Goal: Information Seeking & Learning: Learn about a topic

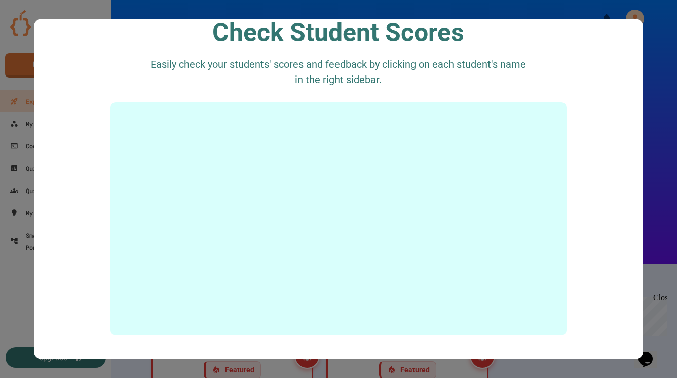
scroll to position [1854, 0]
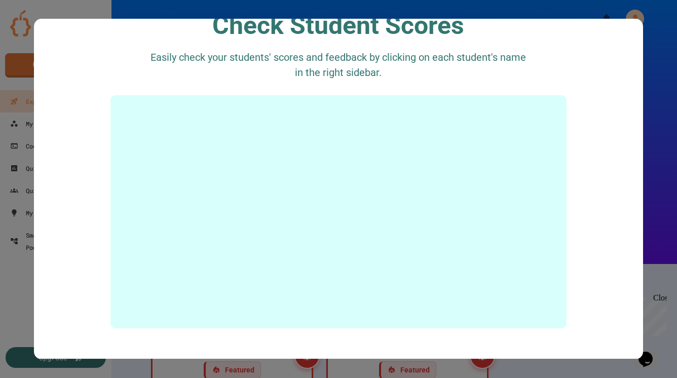
click at [656, 118] on div at bounding box center [338, 189] width 677 height 378
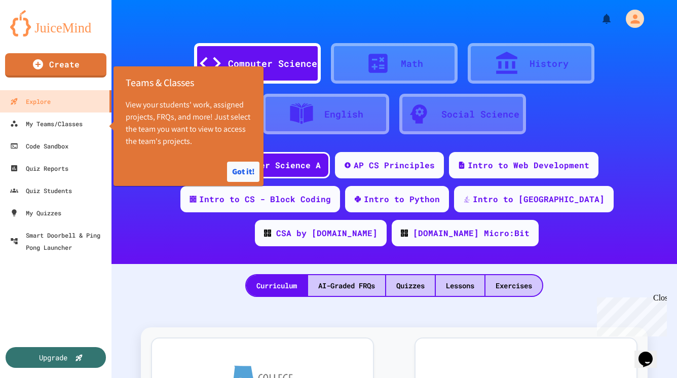
click at [245, 172] on button "Got it!" at bounding box center [243, 172] width 32 height 20
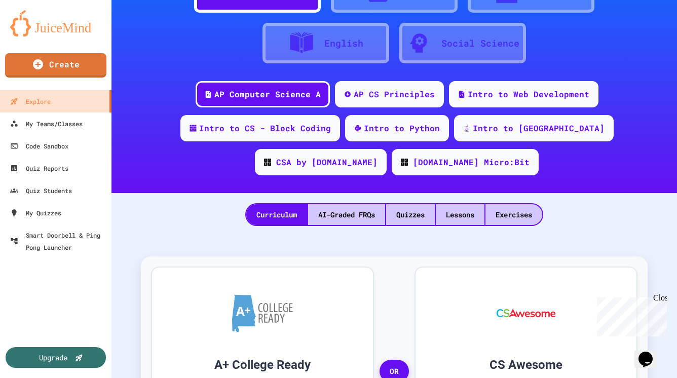
scroll to position [72, 0]
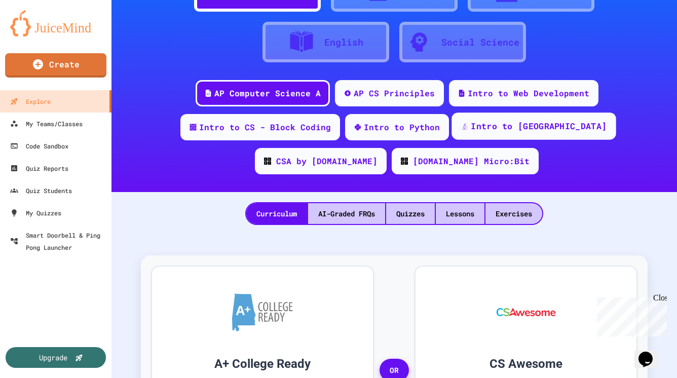
click at [471, 128] on div "Intro to [GEOGRAPHIC_DATA]" at bounding box center [539, 126] width 136 height 13
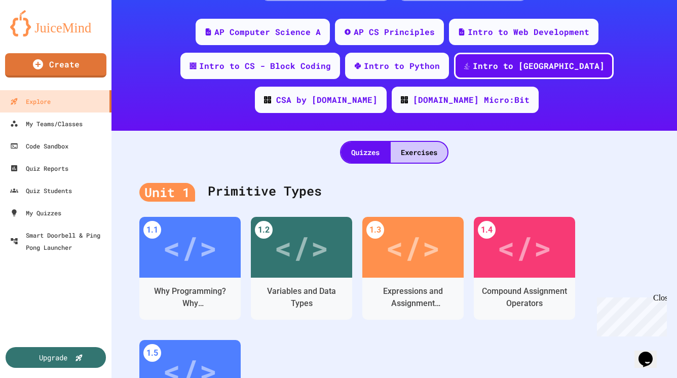
scroll to position [137, 0]
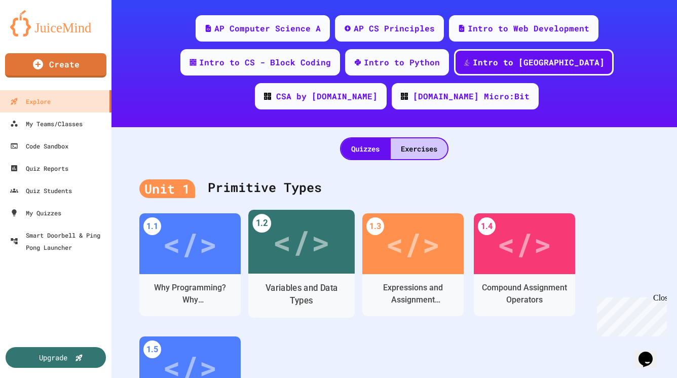
click at [296, 218] on div "</>" at bounding box center [301, 242] width 57 height 48
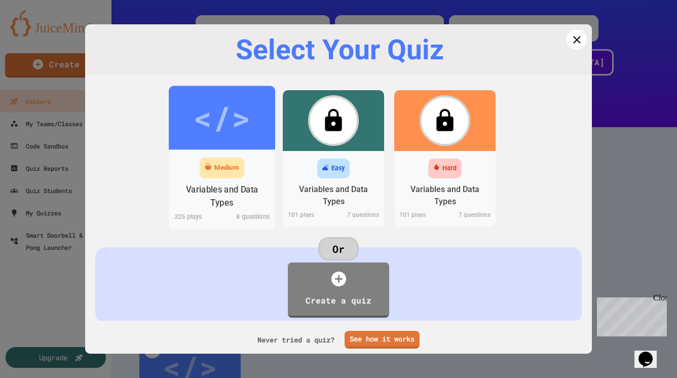
click at [208, 135] on div "</>" at bounding box center [221, 118] width 57 height 48
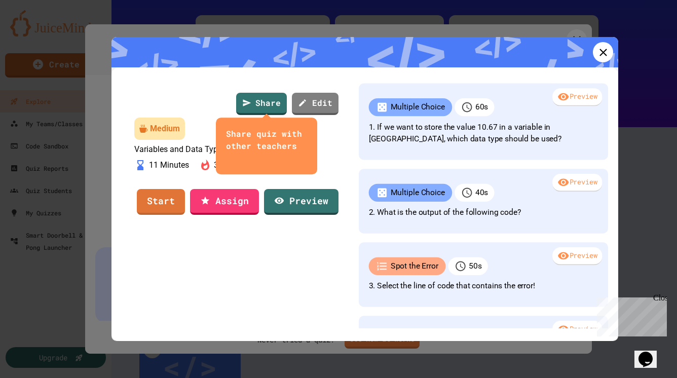
click at [226, 159] on icon "close" at bounding box center [226, 159] width 0 height 0
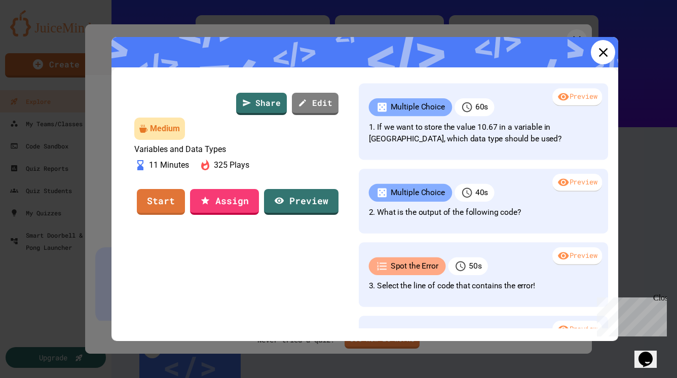
click at [607, 50] on icon at bounding box center [603, 52] width 15 height 15
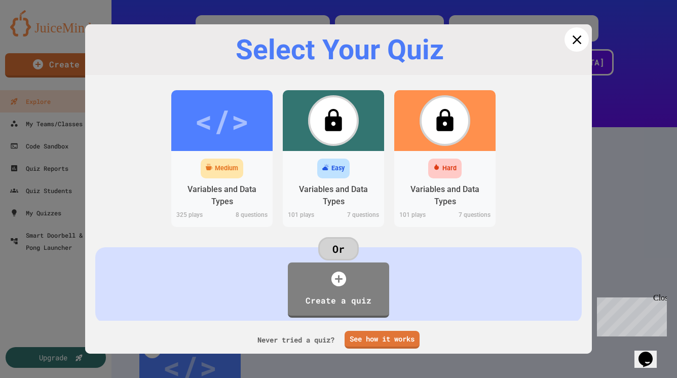
click at [575, 40] on icon at bounding box center [576, 39] width 9 height 9
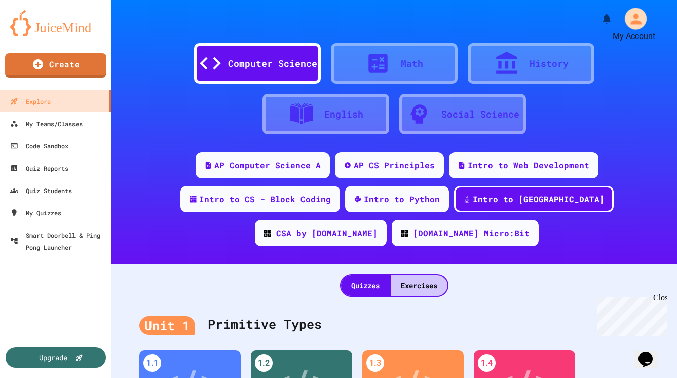
click at [630, 17] on icon "My Account" at bounding box center [636, 19] width 16 height 16
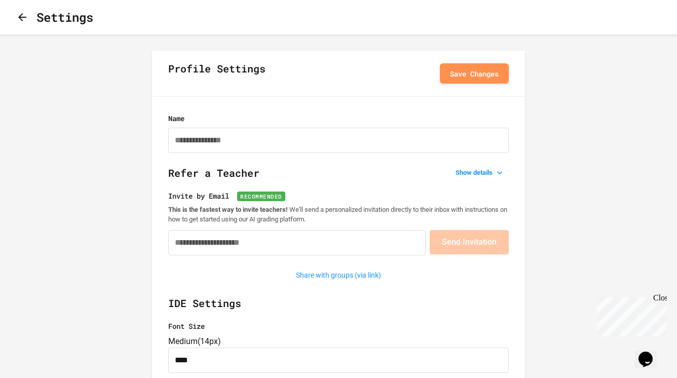
type input "**********"
click at [25, 20] on icon "button" at bounding box center [22, 17] width 8 height 8
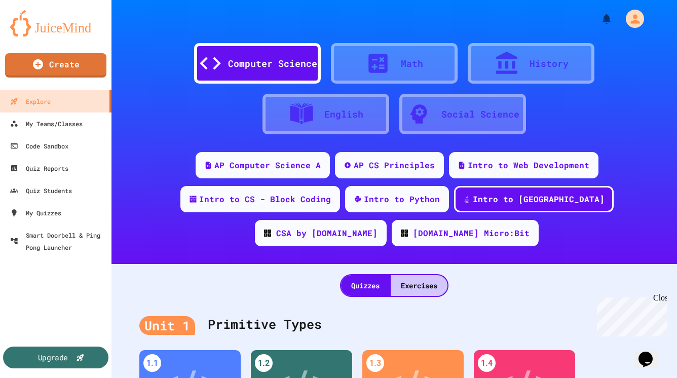
click at [55, 356] on div "Upgrade" at bounding box center [53, 357] width 30 height 11
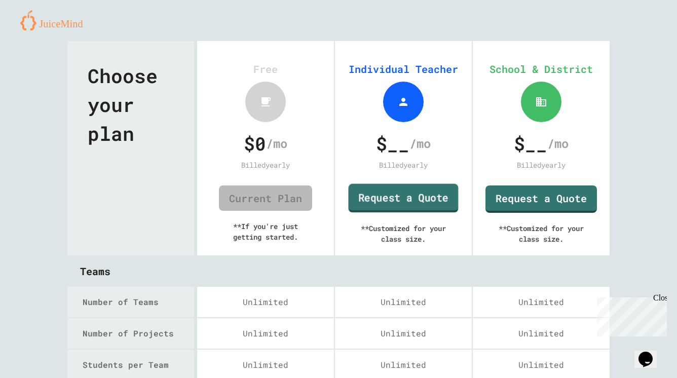
click at [398, 196] on link "Request a Quote" at bounding box center [403, 198] width 110 height 29
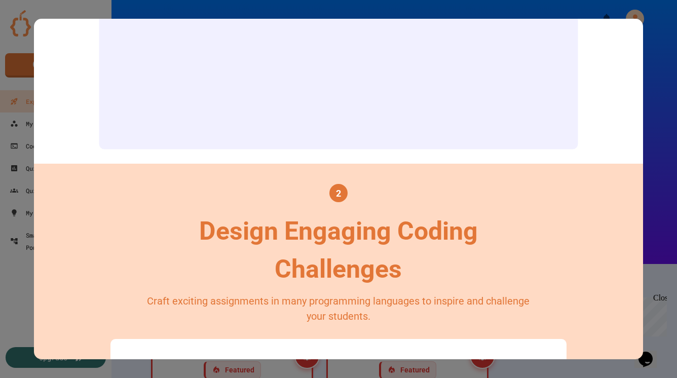
scroll to position [438, 0]
